Goal: Find specific page/section: Find specific page/section

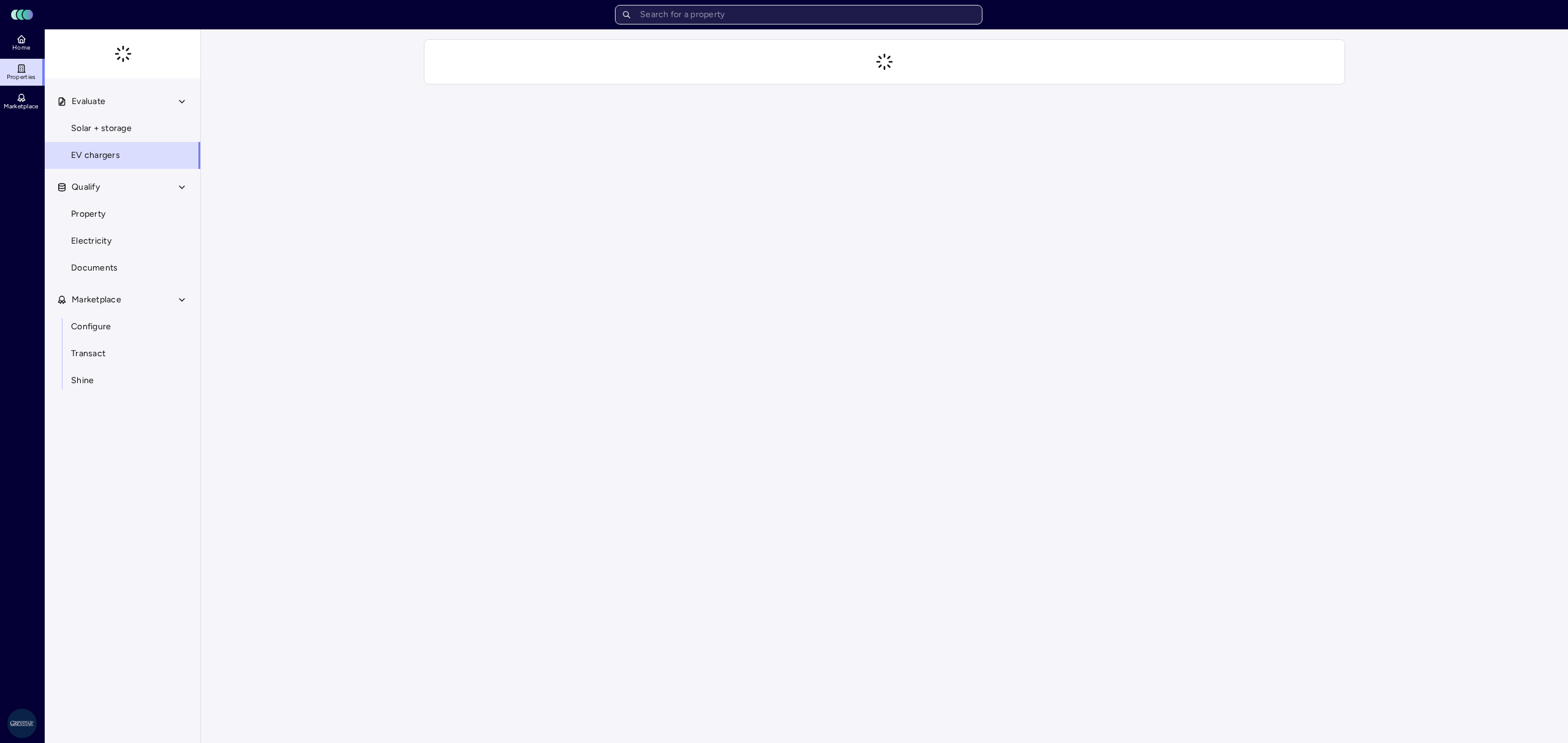
drag, startPoint x: 0, startPoint y: 0, endPoint x: 686, endPoint y: 8, distance: 686.0
click at [686, 8] on input "text" at bounding box center [799, 15] width 368 height 20
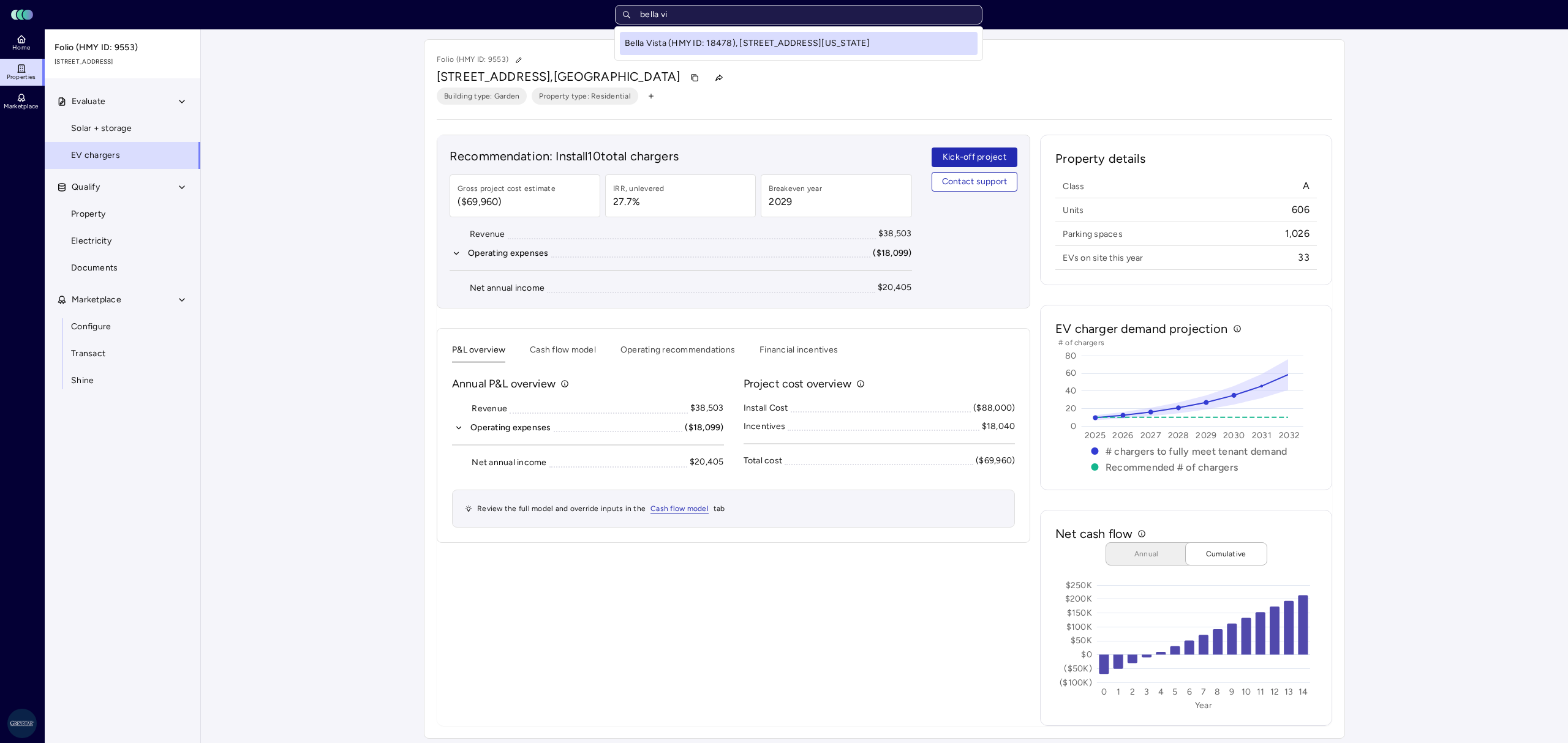
type input "bella vis"
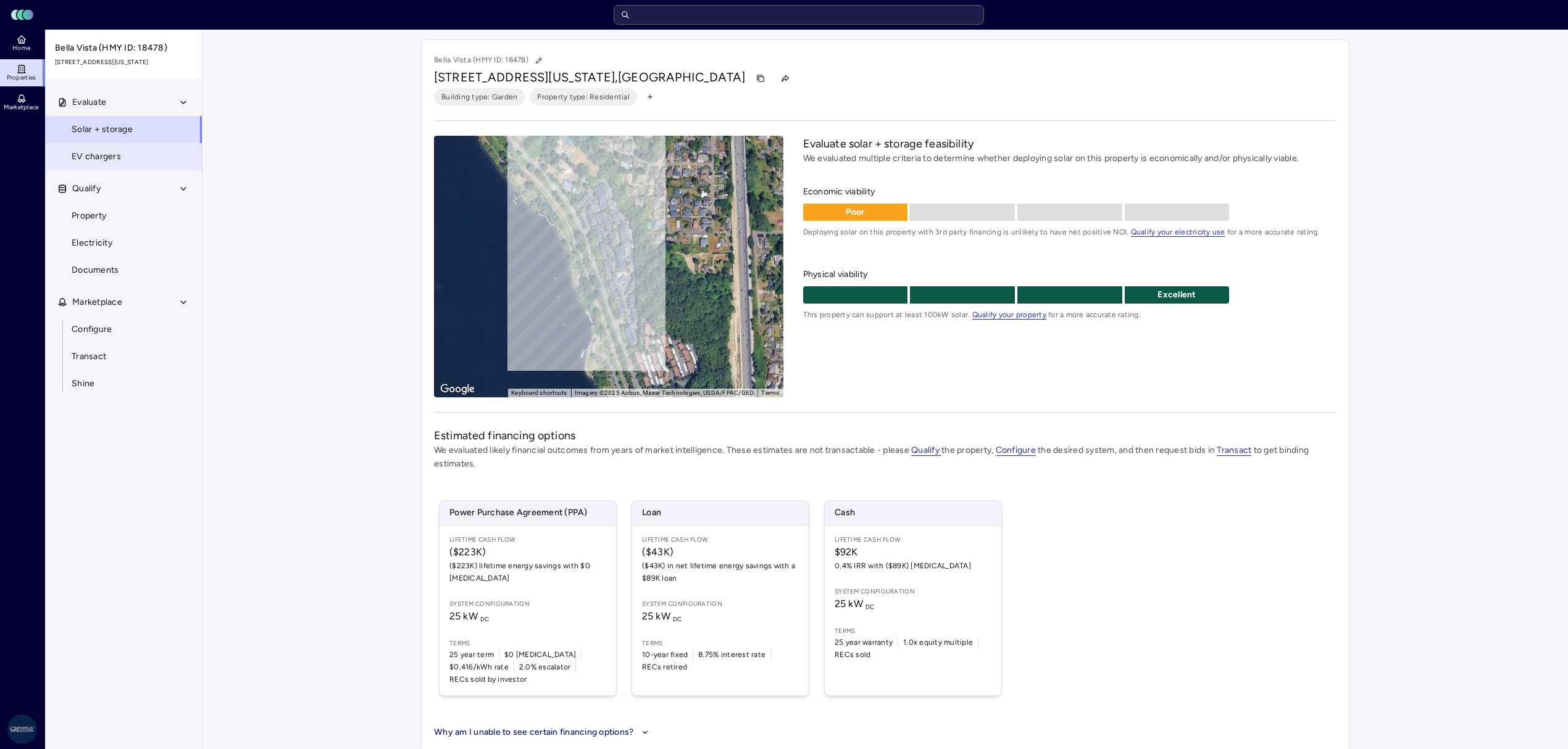
click at [139, 171] on link "EV chargers" at bounding box center [123, 156] width 158 height 27
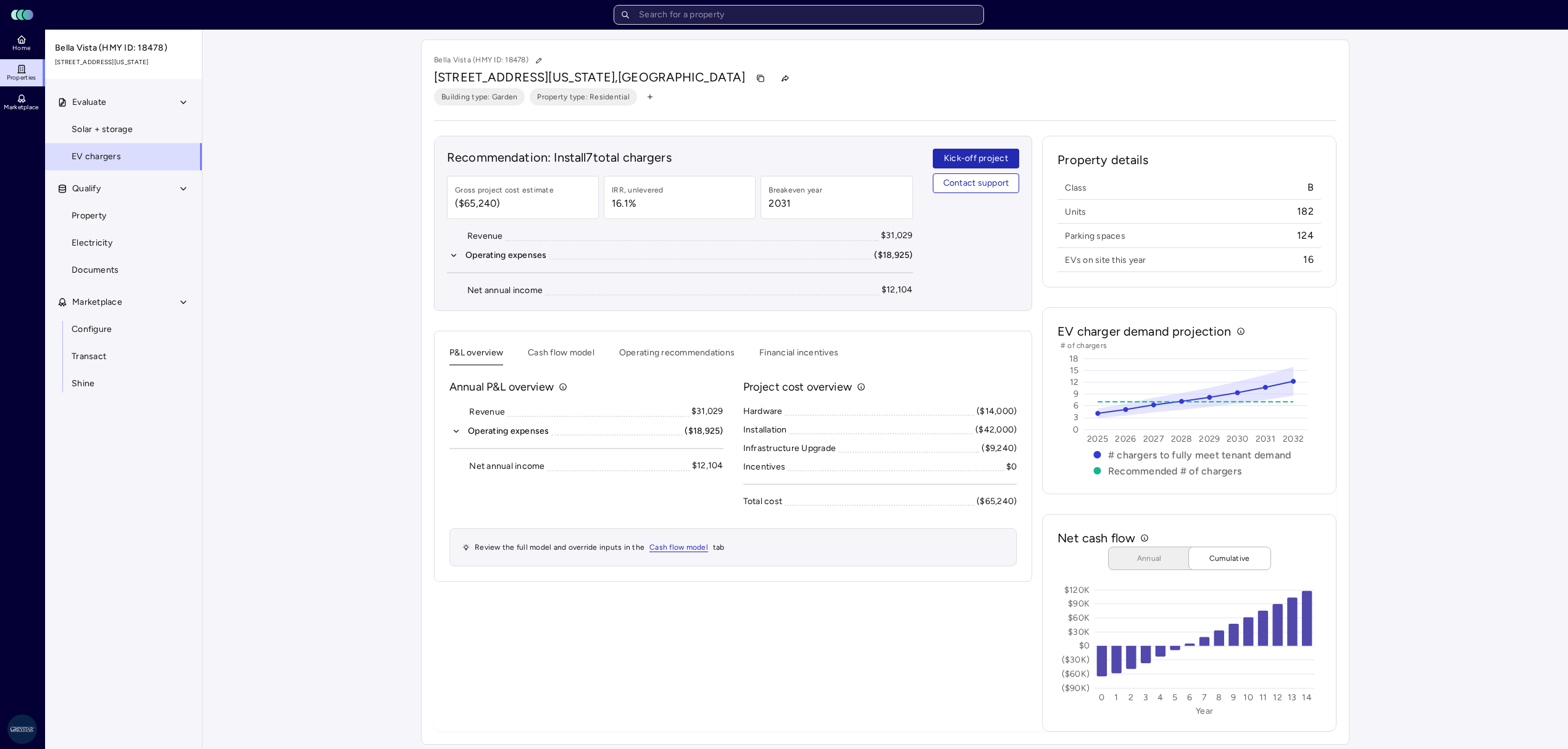
click at [778, 25] on input "text" at bounding box center [799, 15] width 371 height 20
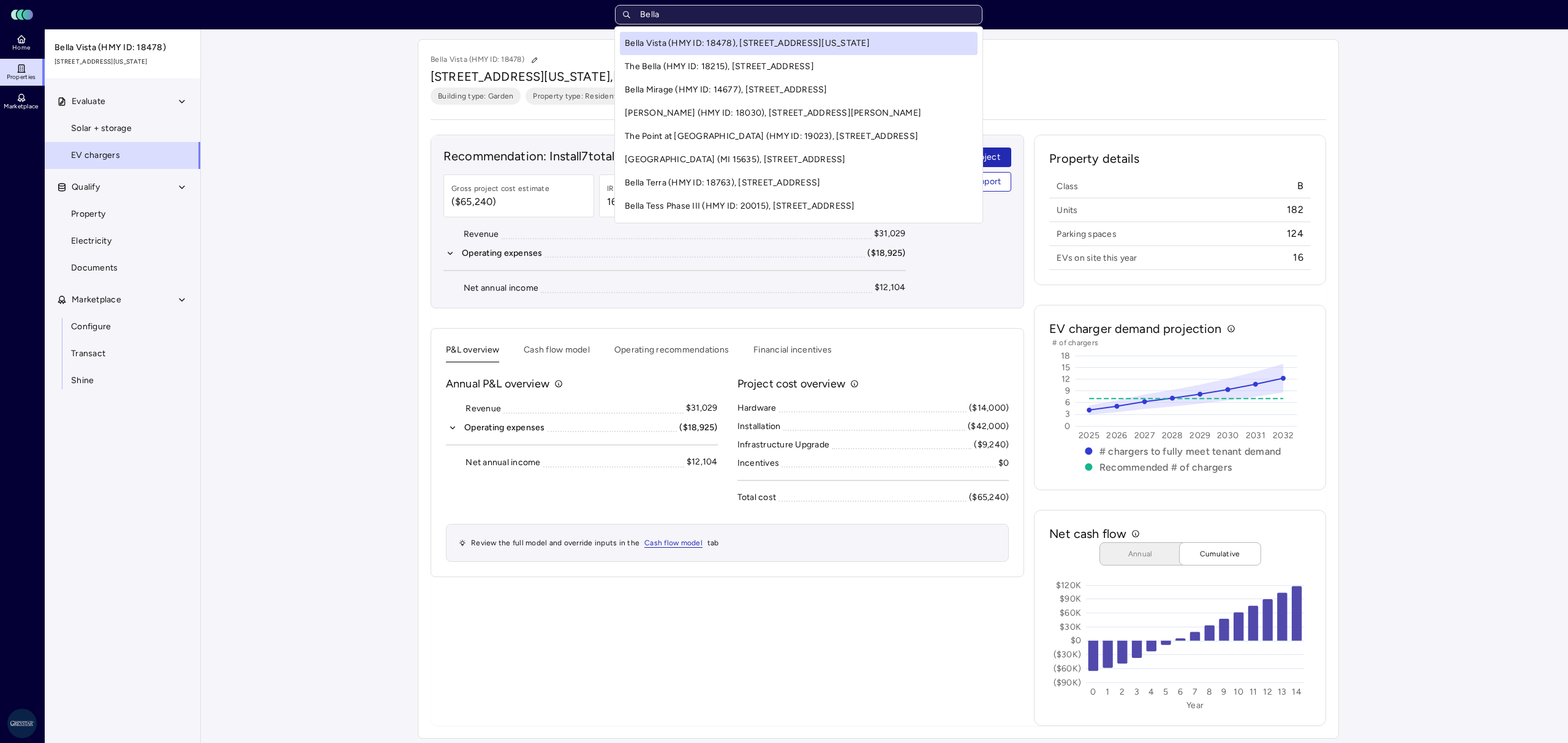
type input "[PERSON_NAME]"
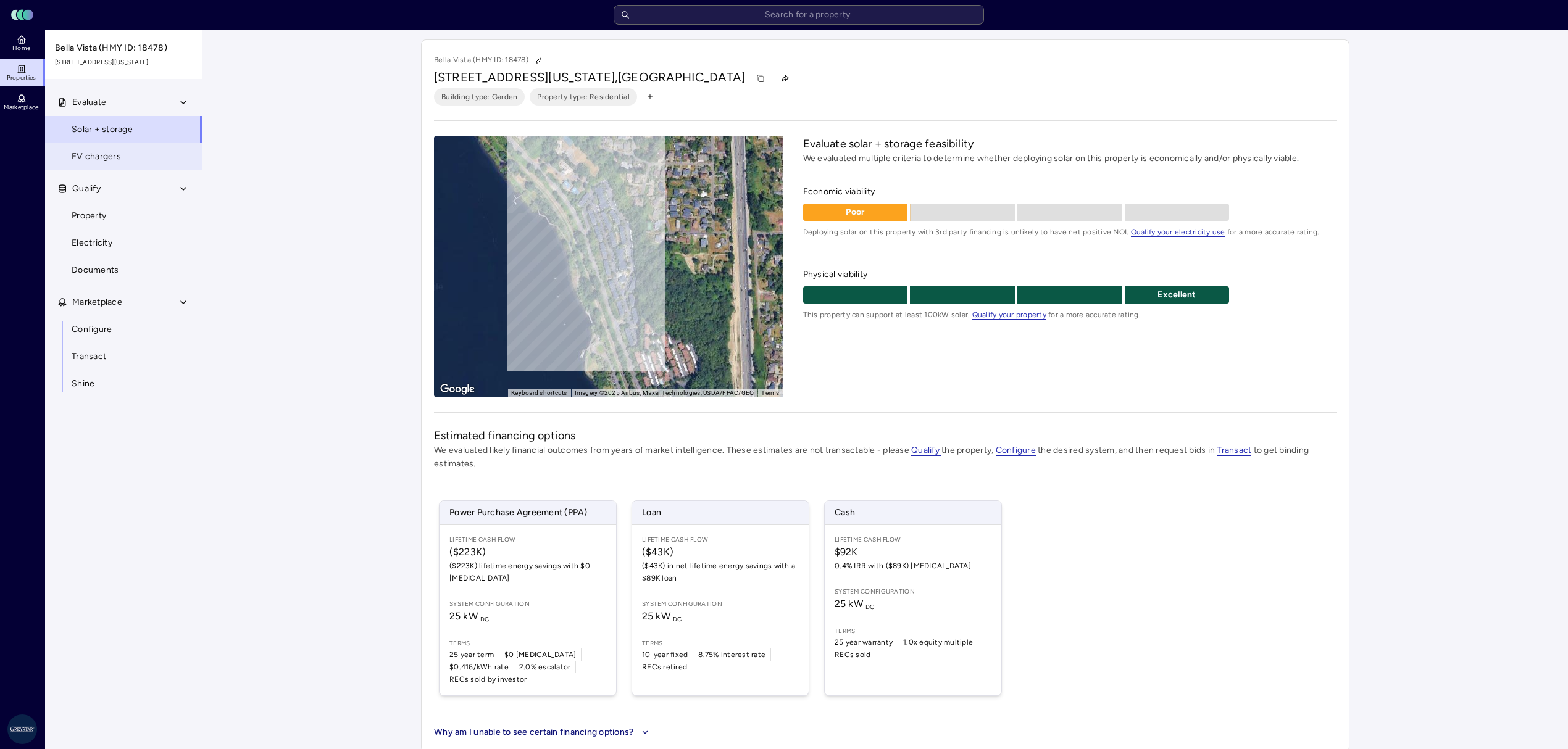
click at [92, 159] on span "EV chargers" at bounding box center [96, 157] width 49 height 14
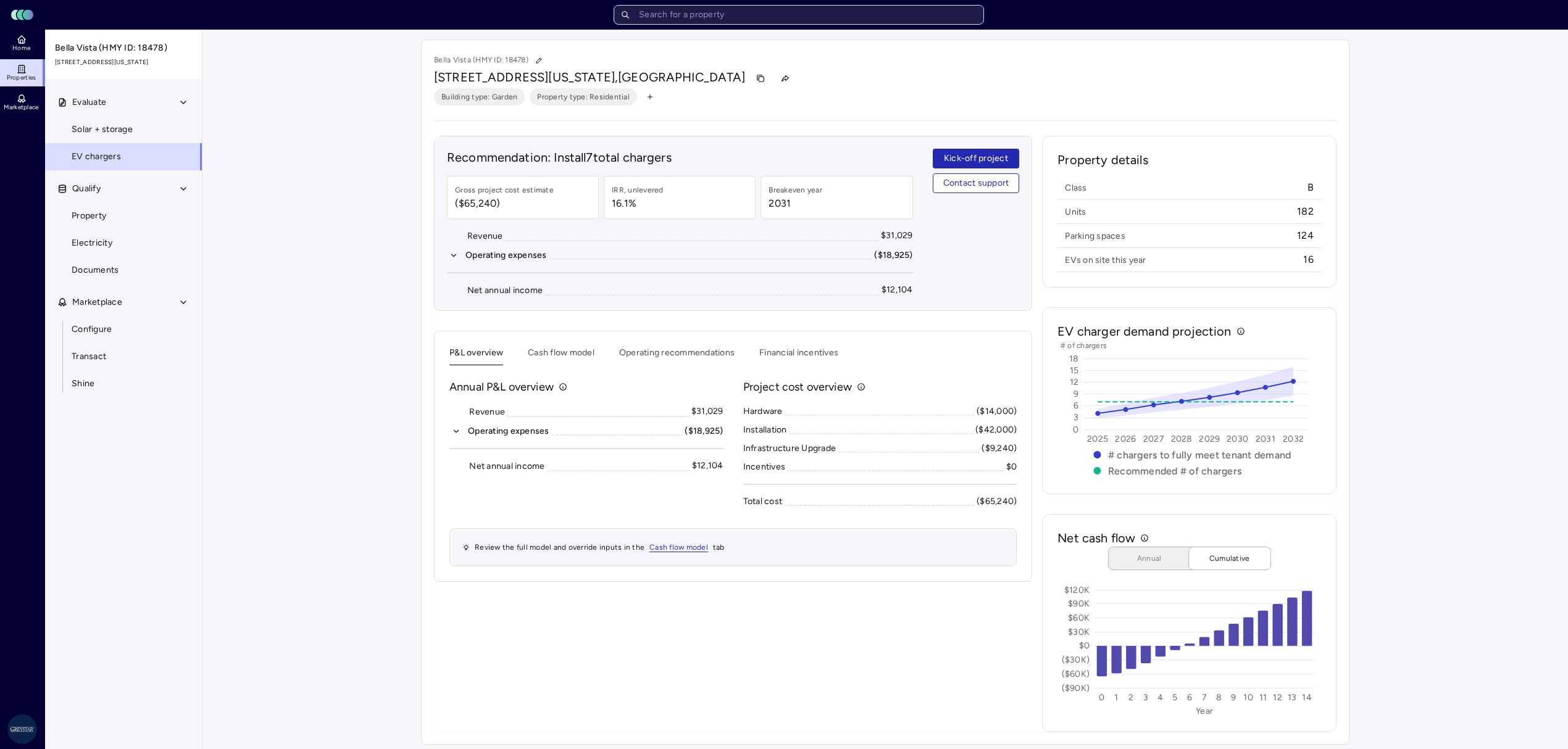
click at [756, 23] on input "text" at bounding box center [799, 15] width 371 height 20
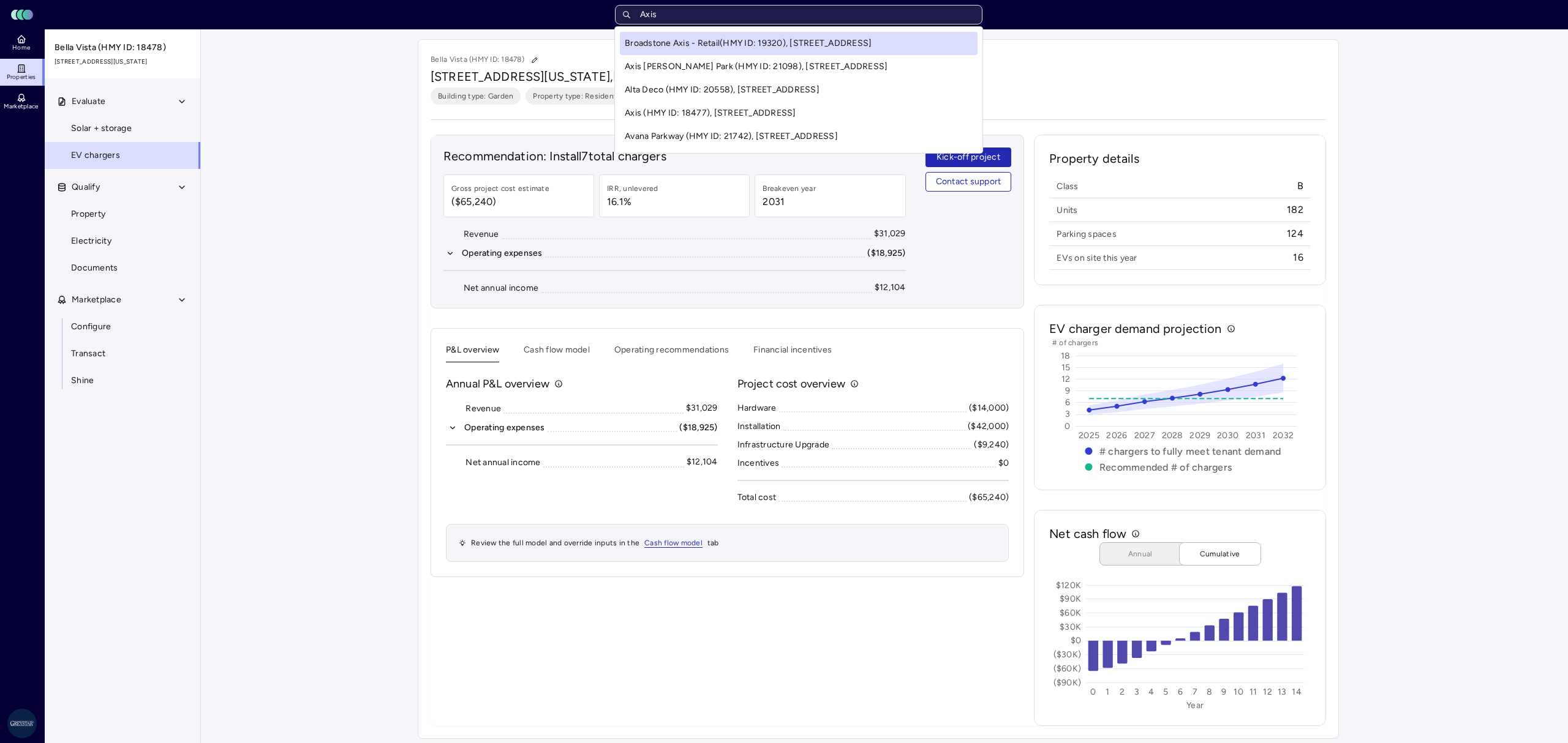
type input "Axis"
